Goal: Information Seeking & Learning: Learn about a topic

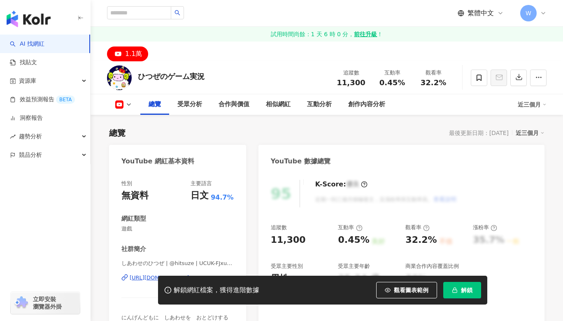
click at [189, 274] on div "[URL][DOMAIN_NAME]" at bounding box center [160, 277] width 60 height 7
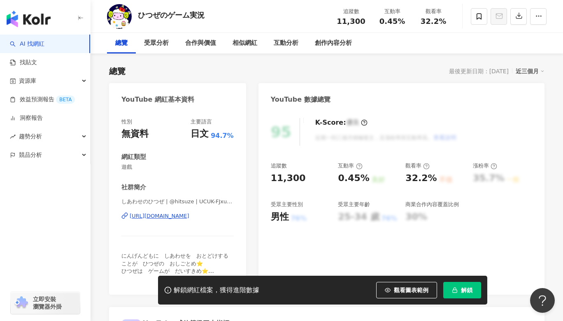
scroll to position [82, 0]
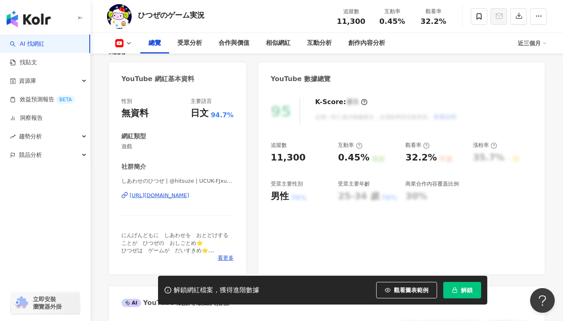
click at [111, 217] on div "性別 無資料 主要語言 日文 94.7% 網紅類型 遊戲 社群簡介 しあわせのひつぜ | @hitsuze | UCUK-FJxuII-gGlY55-2ZfB…" at bounding box center [177, 181] width 137 height 185
